Goal: Task Accomplishment & Management: Manage account settings

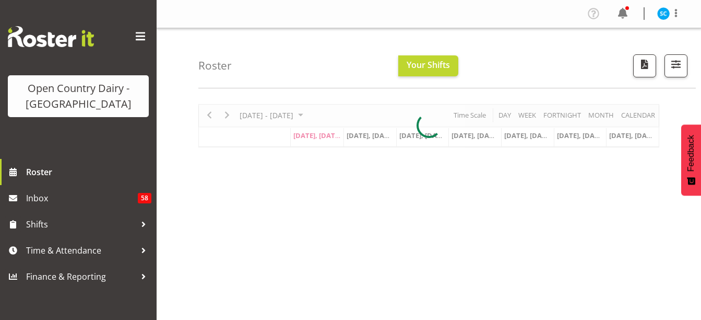
click at [139, 37] on span at bounding box center [140, 36] width 17 height 17
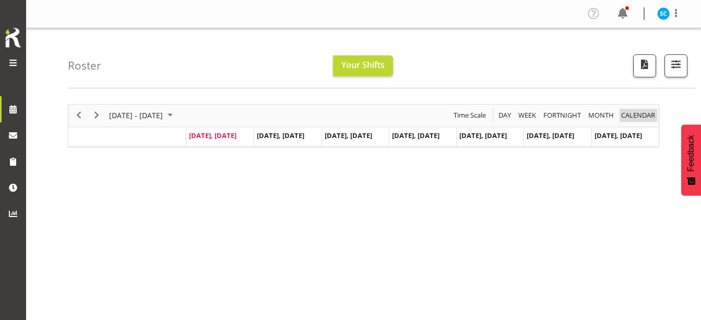
click at [653, 115] on span "calendar" at bounding box center [638, 115] width 36 height 13
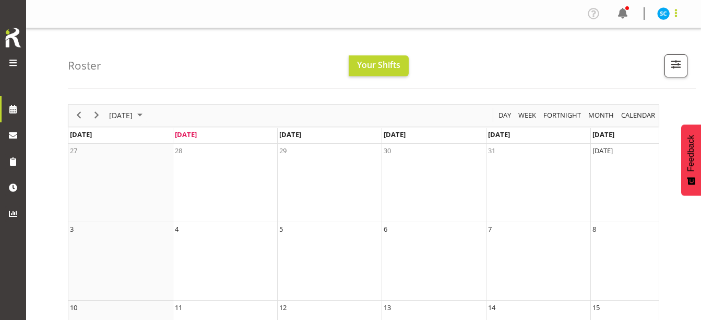
click at [676, 13] on span at bounding box center [676, 13] width 13 height 13
click at [624, 39] on link "Profile" at bounding box center [632, 36] width 100 height 19
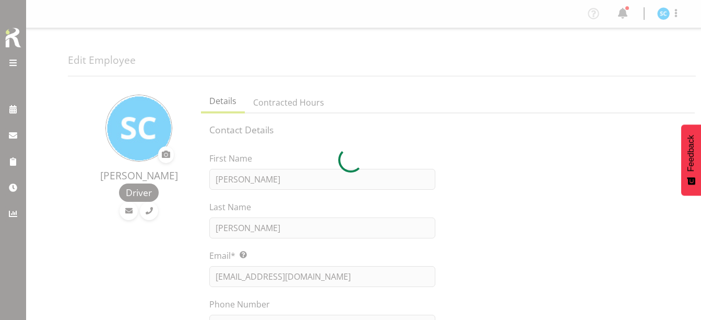
select select "TimelineWeek"
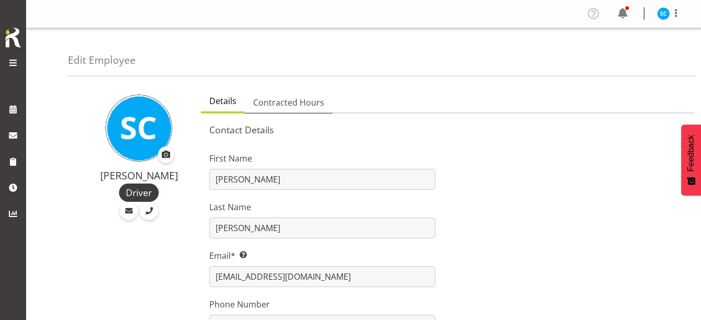
click at [286, 99] on span "Contracted Hours" at bounding box center [288, 102] width 71 height 13
